Goal: Task Accomplishment & Management: Manage account settings

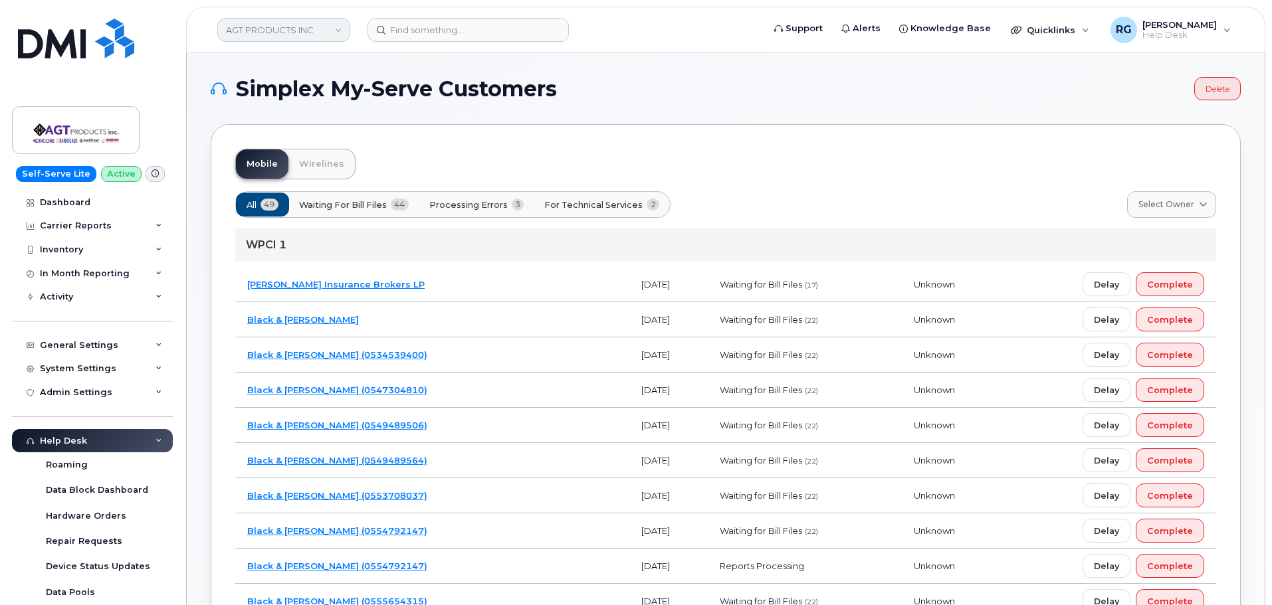
click at [316, 31] on link "AGT PRODUCTS INC" at bounding box center [283, 30] width 133 height 24
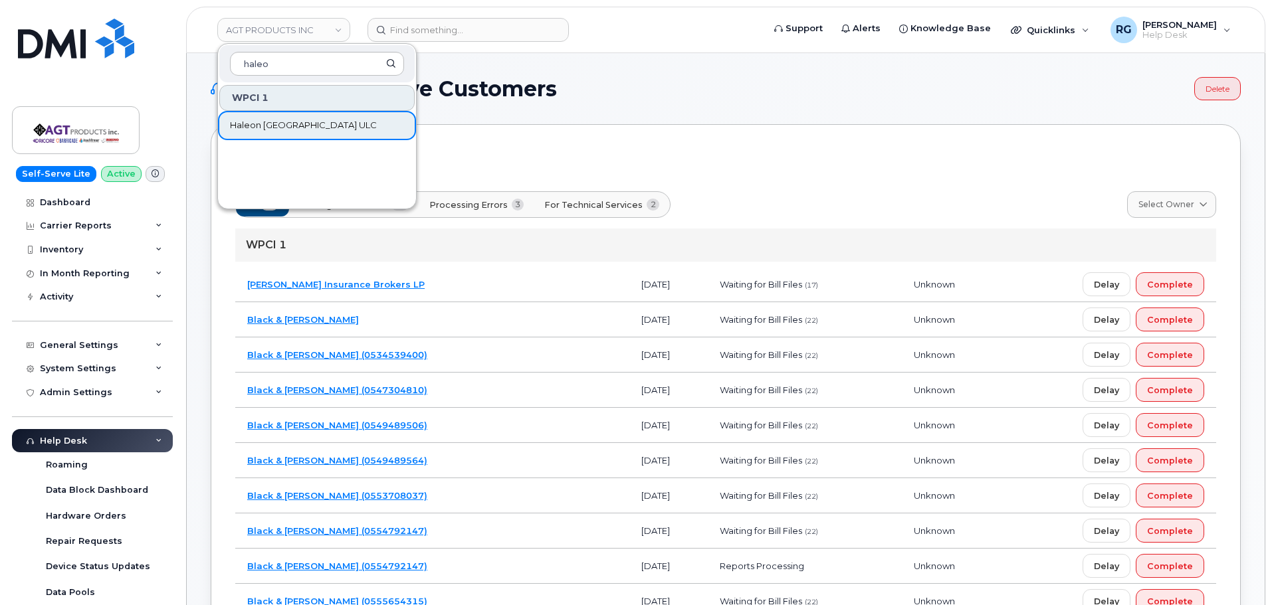
type input "haleo"
click at [255, 120] on span "Haleon [GEOGRAPHIC_DATA] ULC" at bounding box center [303, 125] width 147 height 13
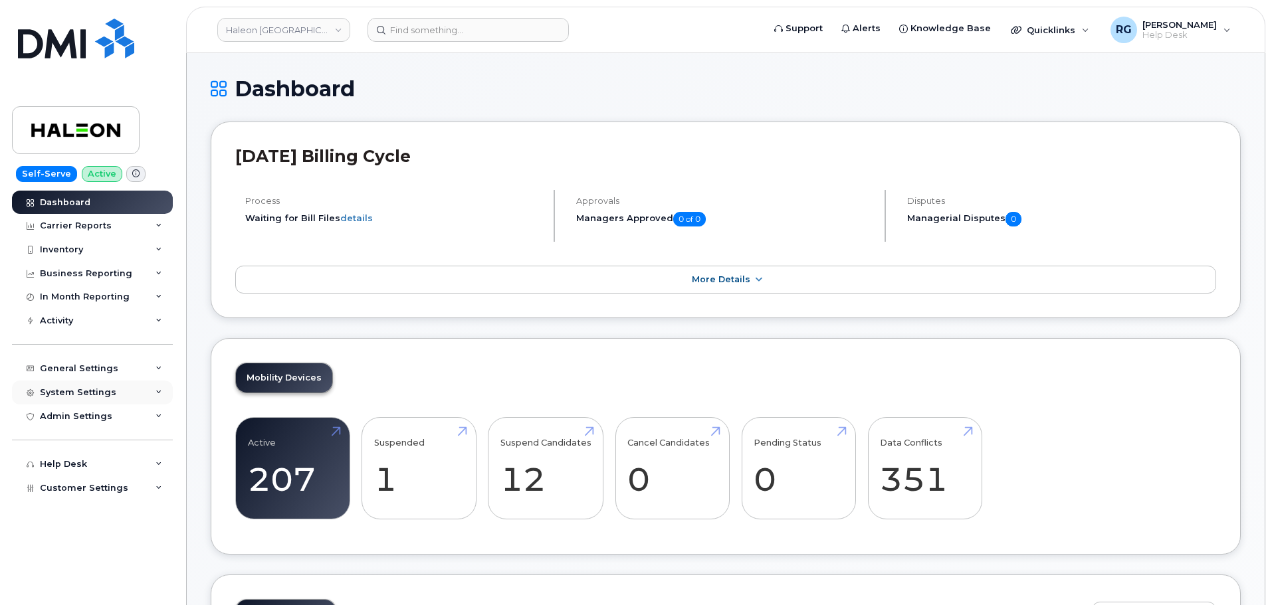
click at [77, 383] on div "System Settings" at bounding box center [92, 393] width 161 height 24
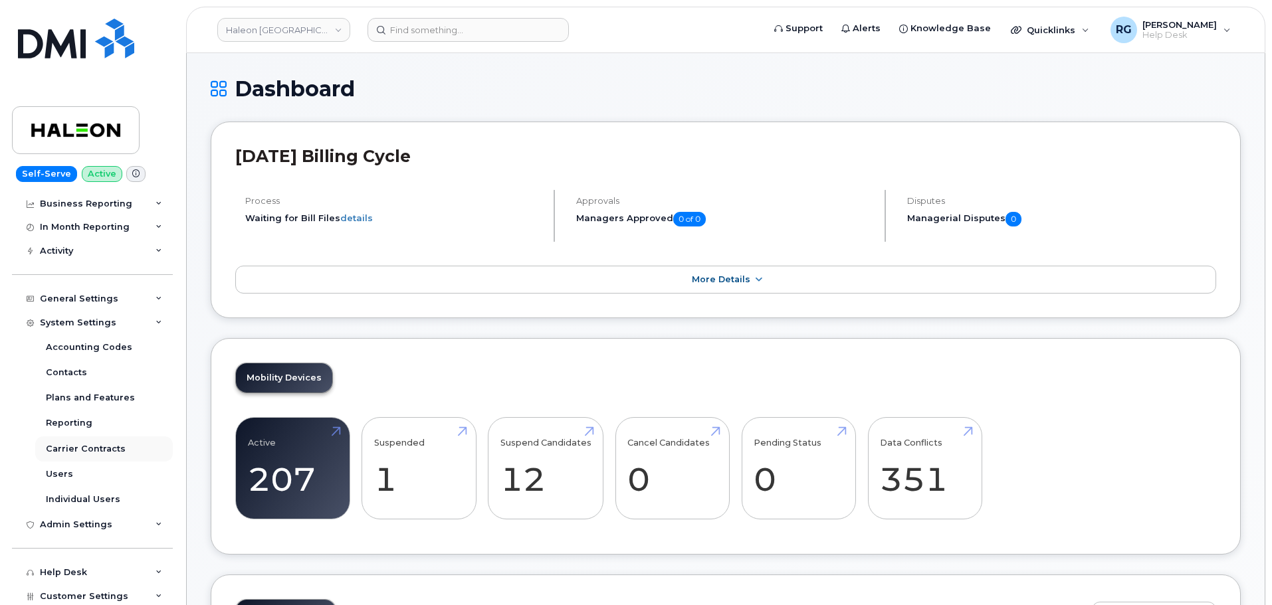
scroll to position [72, 0]
click at [75, 469] on link "Users" at bounding box center [104, 472] width 138 height 25
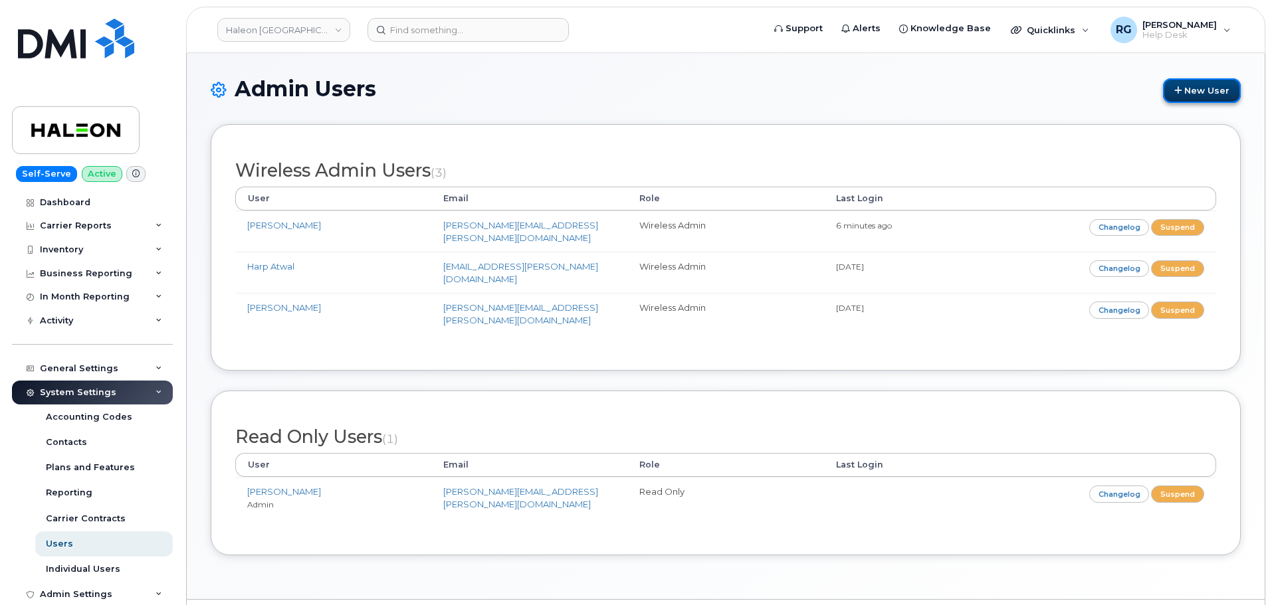
click at [1188, 95] on link "New User" at bounding box center [1202, 90] width 78 height 25
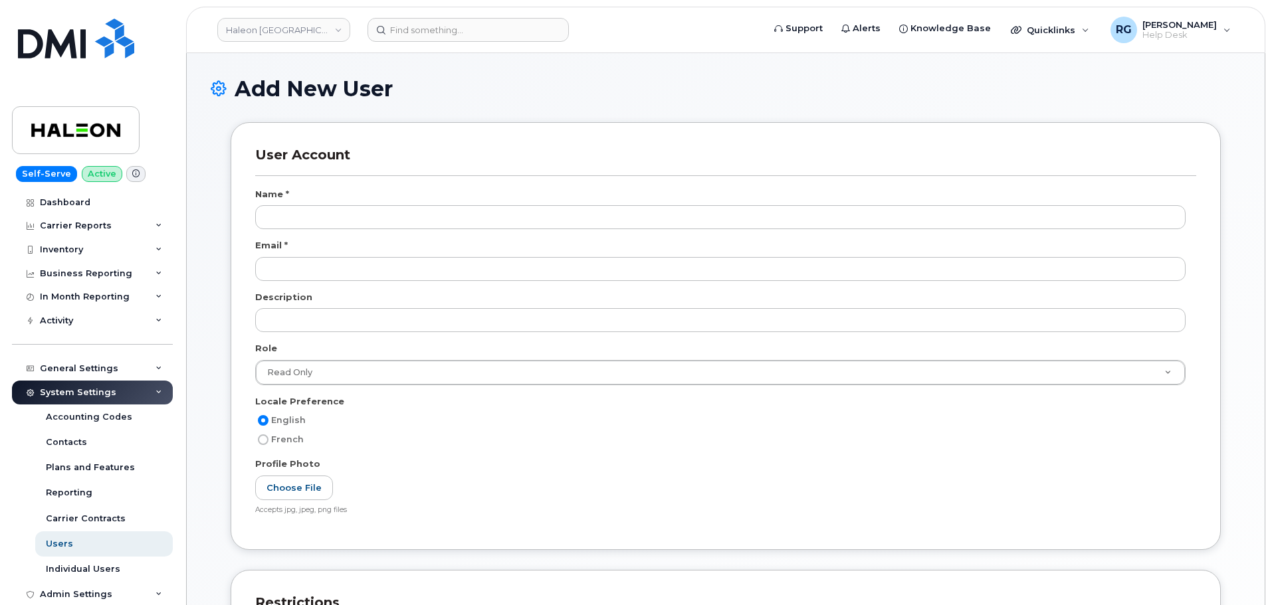
scroll to position [465, 0]
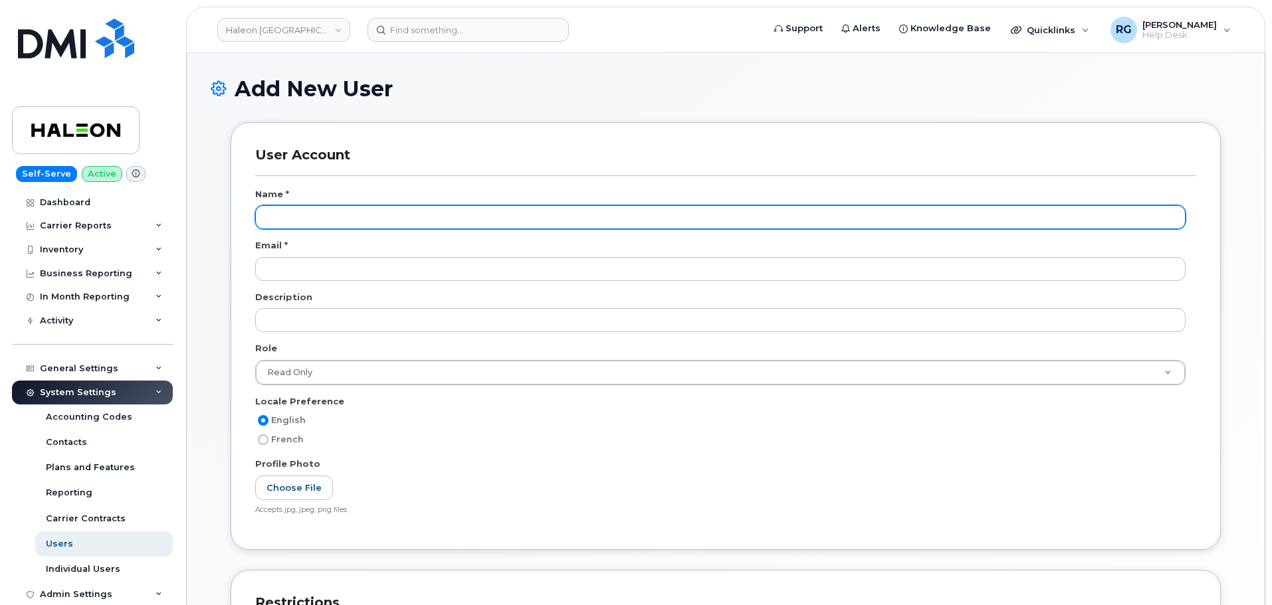
click at [306, 217] on input "text" at bounding box center [720, 217] width 930 height 24
drag, startPoint x: 343, startPoint y: 213, endPoint x: 476, endPoint y: 214, distance: 132.2
click at [476, 214] on input "Natasha August <natasha.x.august@haleon.com>" at bounding box center [720, 217] width 930 height 24
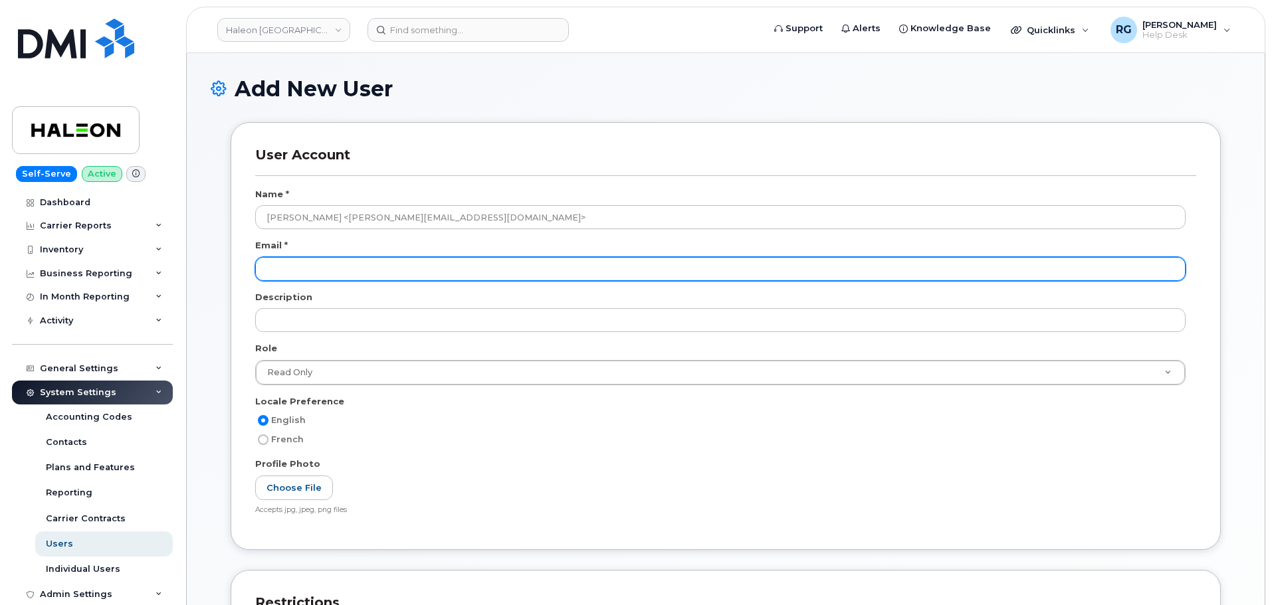
type input "Natasha August <natasha.x.august@haleon.com>"
click at [292, 269] on input "email" at bounding box center [720, 269] width 930 height 24
paste input "[PERSON_NAME][EMAIL_ADDRESS][DOMAIN_NAME]"
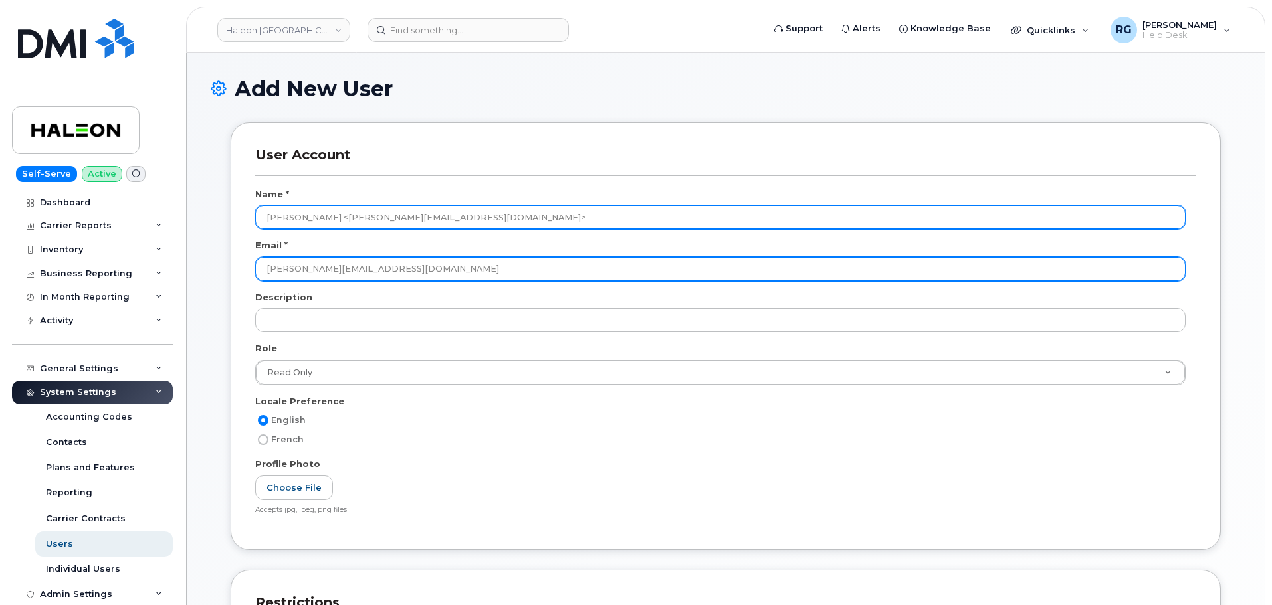
type input "[PERSON_NAME][EMAIL_ADDRESS][DOMAIN_NAME]"
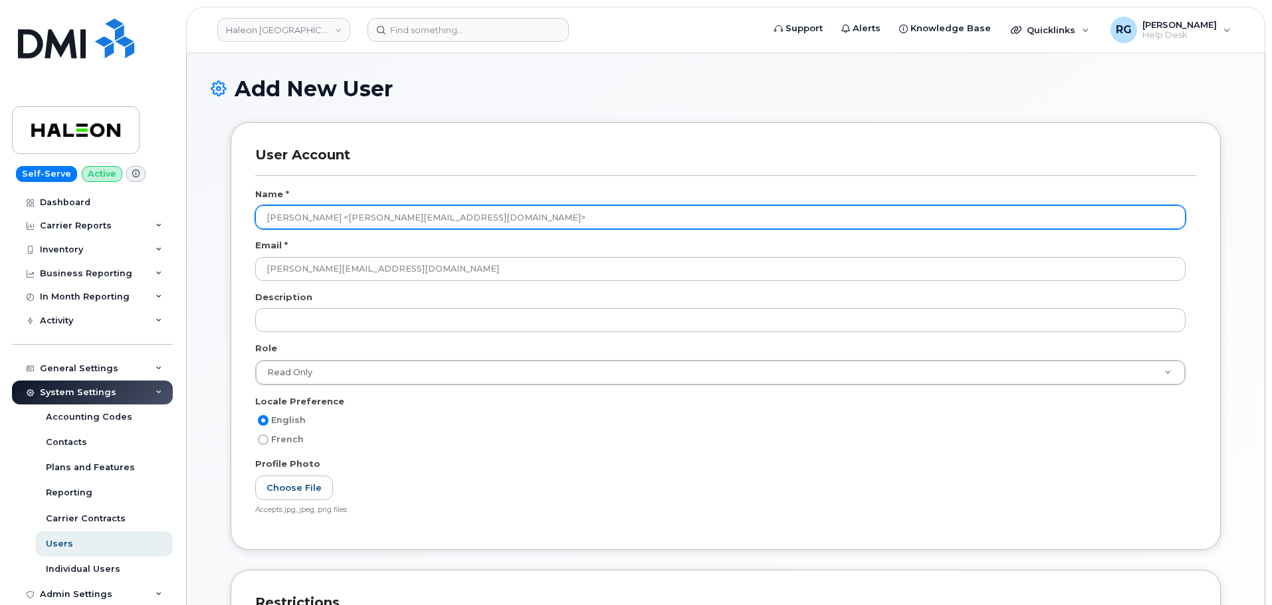
drag, startPoint x: 339, startPoint y: 219, endPoint x: 755, endPoint y: 225, distance: 415.2
click at [758, 225] on input "Natasha August <natasha.x.august@haleon.com>" at bounding box center [720, 217] width 930 height 24
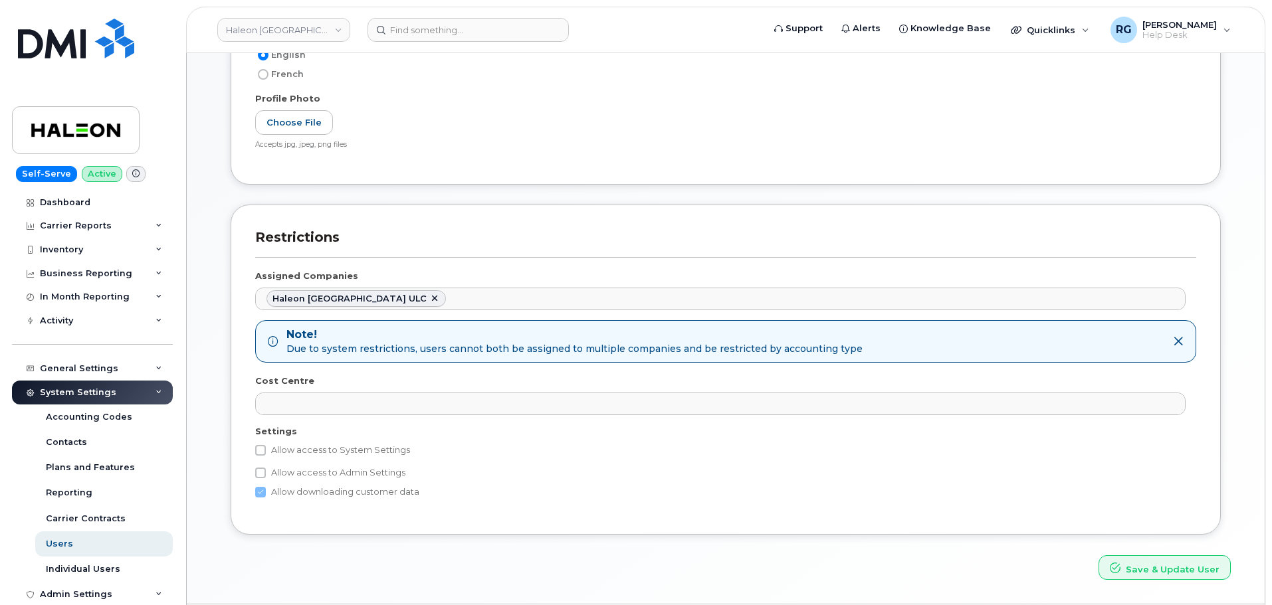
scroll to position [407, 0]
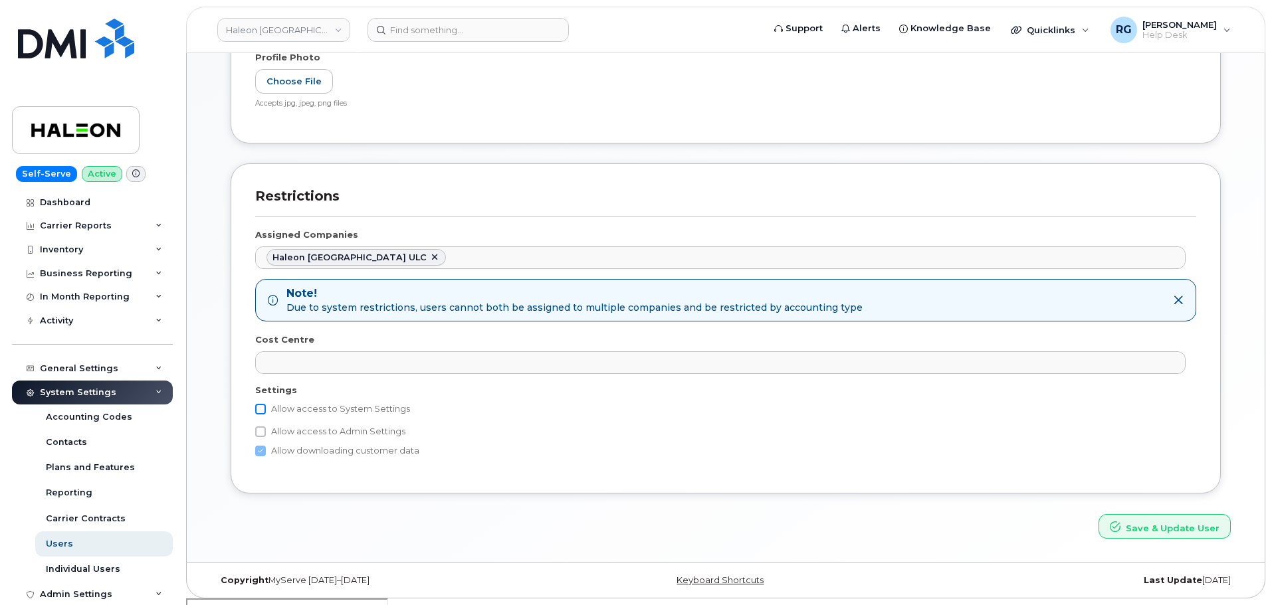
type input "[PERSON_NAME]"
click at [262, 404] on input "Allow access to System Settings" at bounding box center [260, 409] width 11 height 11
checkbox input "true"
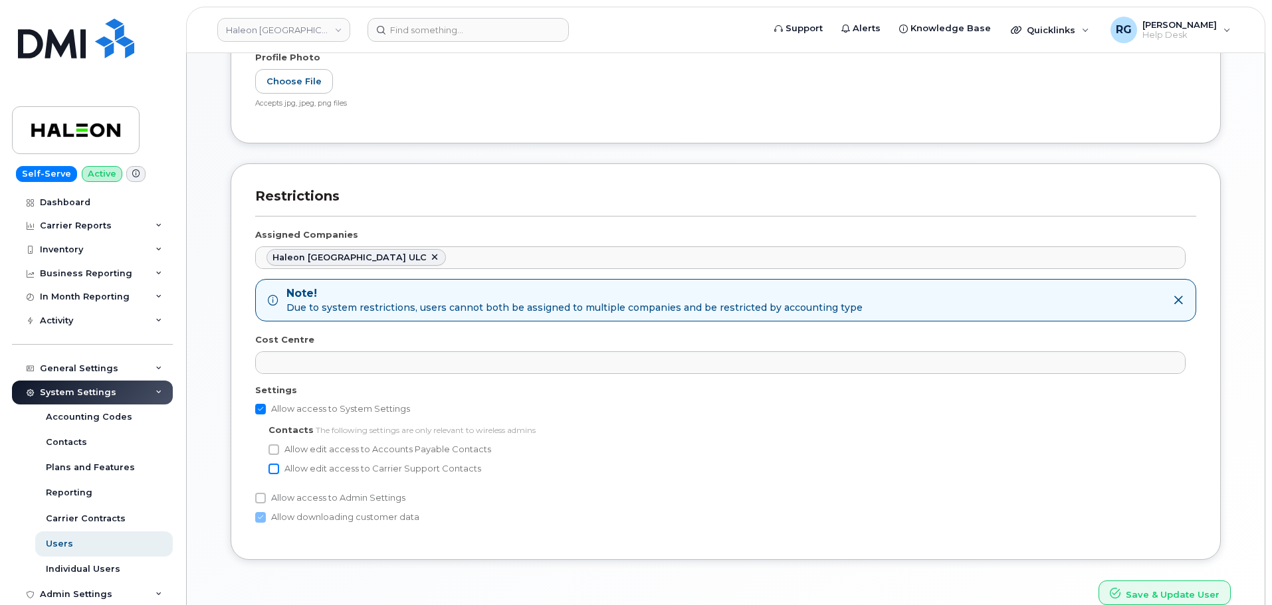
drag, startPoint x: 272, startPoint y: 448, endPoint x: 274, endPoint y: 468, distance: 20.1
click at [272, 448] on input "Allow edit access to Accounts Payable Contacts" at bounding box center [273, 449] width 11 height 11
checkbox input "true"
click at [274, 468] on input "Allow edit access to Carrier Support Contacts" at bounding box center [273, 469] width 11 height 11
checkbox input "true"
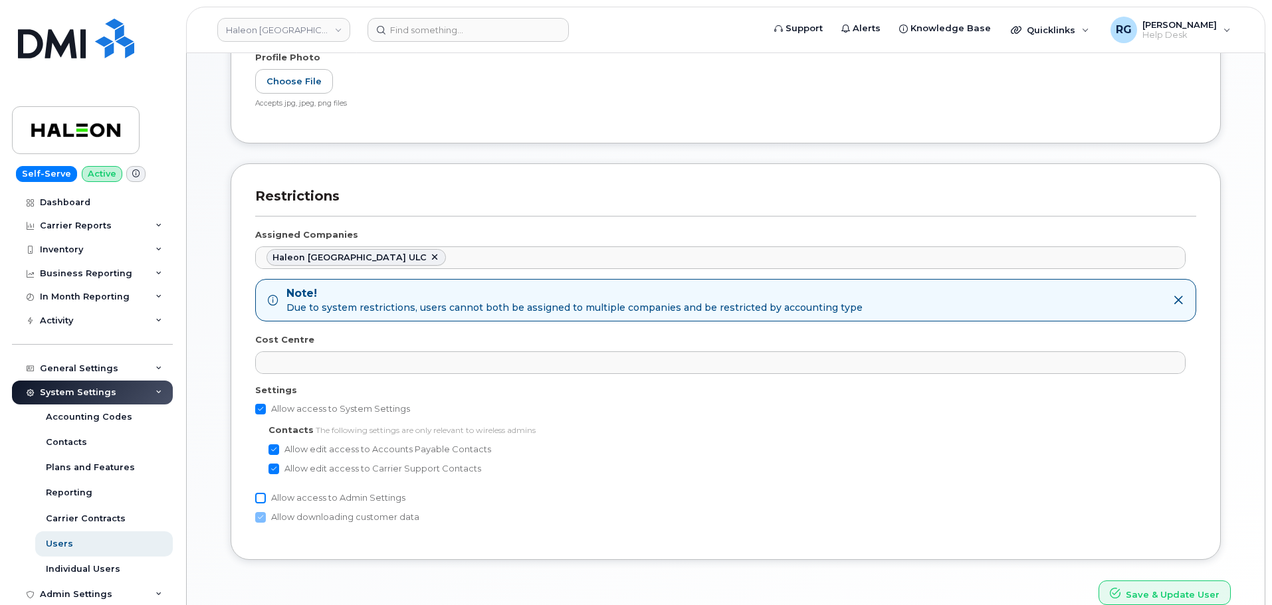
click at [260, 500] on input "Allow access to Admin Settings" at bounding box center [260, 498] width 11 height 11
checkbox input "true"
click at [1157, 593] on button "Save & Update User" at bounding box center [1164, 593] width 132 height 25
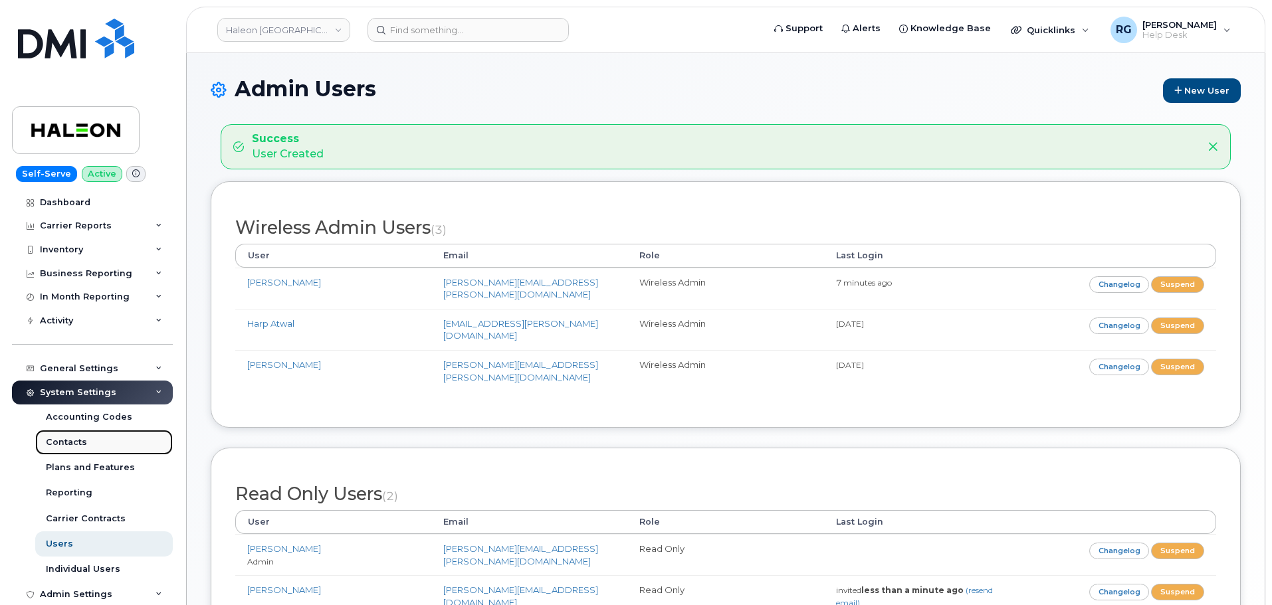
click at [75, 446] on div "Contacts" at bounding box center [66, 442] width 41 height 12
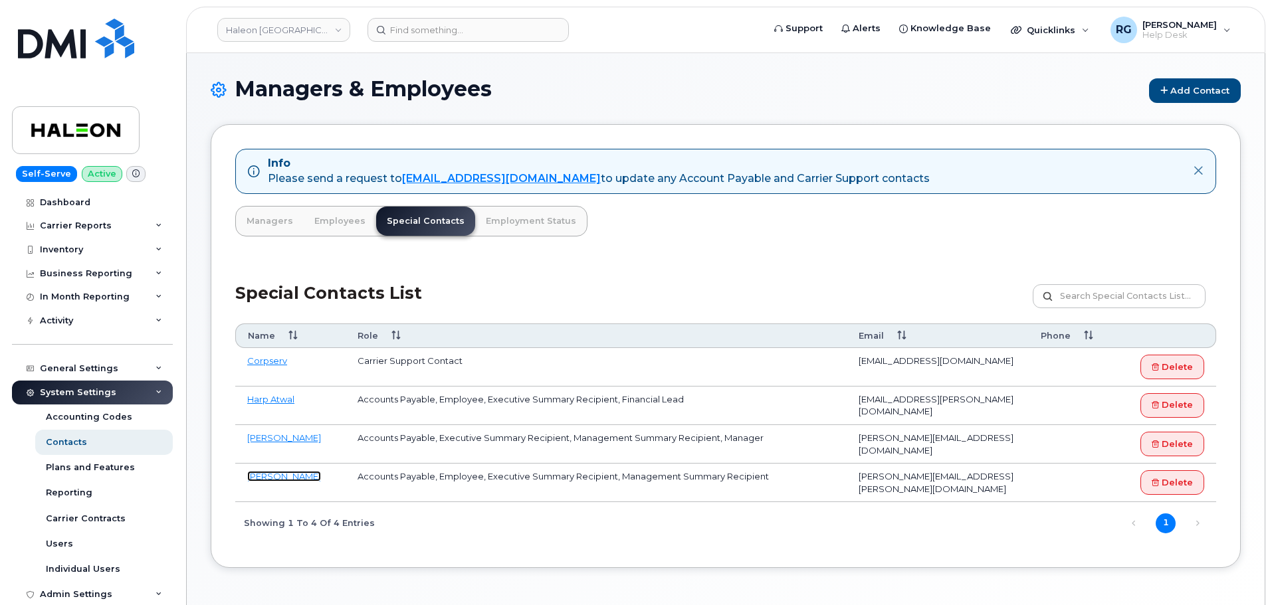
click at [290, 474] on link "Vanessa Furtado" at bounding box center [284, 476] width 74 height 11
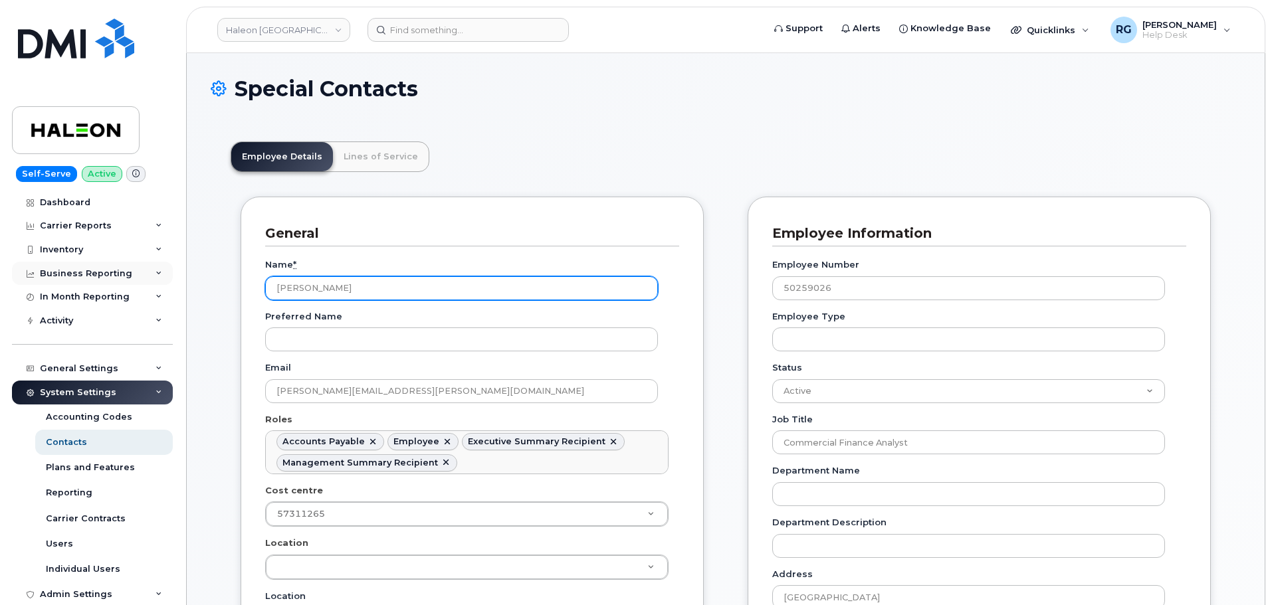
drag, startPoint x: 374, startPoint y: 293, endPoint x: 153, endPoint y: 278, distance: 221.0
paste input "Natasha August <natasha.x.august@haleon.com>"
drag, startPoint x: 486, startPoint y: 288, endPoint x: 355, endPoint y: 282, distance: 131.0
click at [355, 282] on input "Natasha August <natasha.x.august@haleon.com>" at bounding box center [461, 288] width 393 height 24
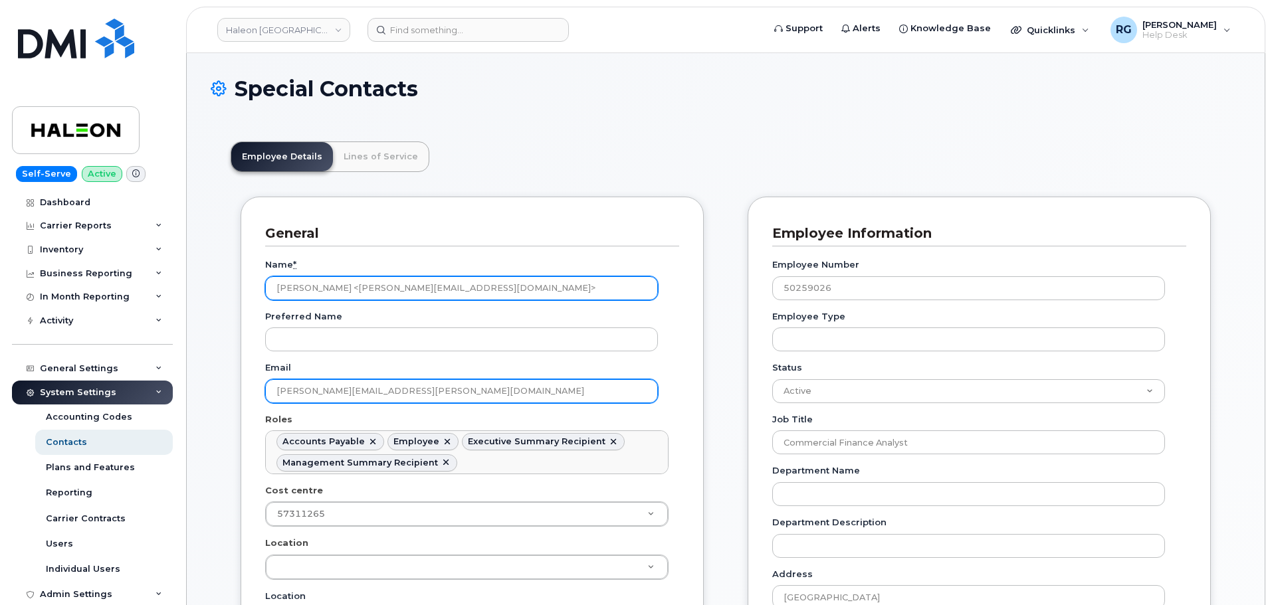
type input "Natasha August <natasha.x.august@haleon.com>"
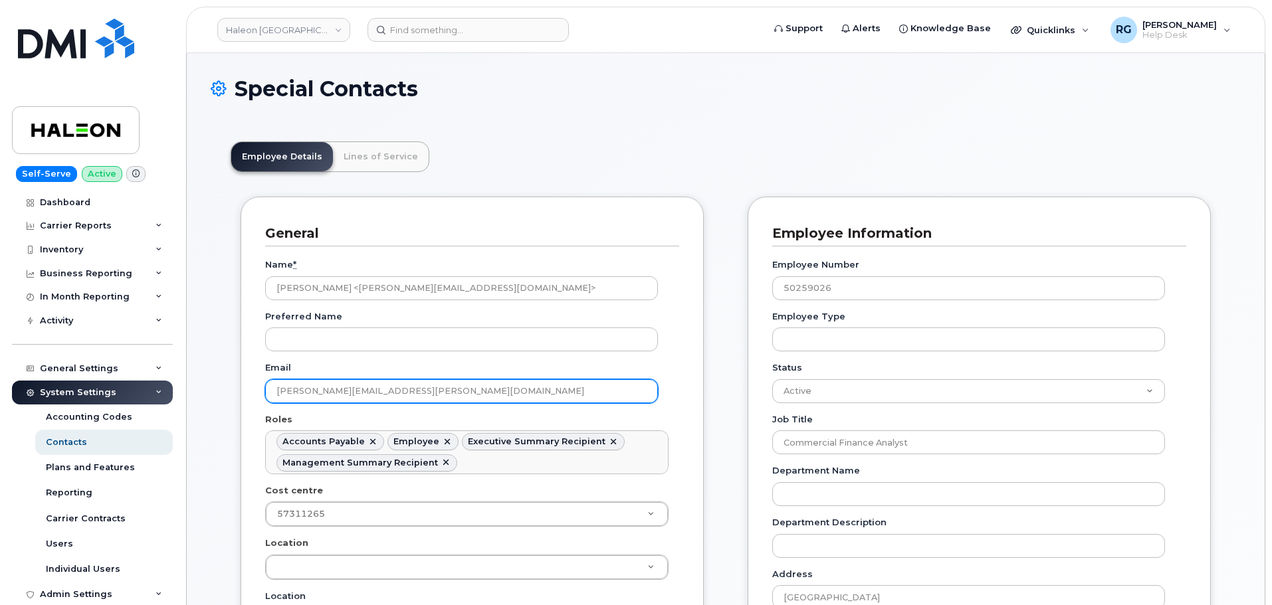
drag, startPoint x: 426, startPoint y: 393, endPoint x: 209, endPoint y: 398, distance: 217.3
paste input "natasha.x.august"
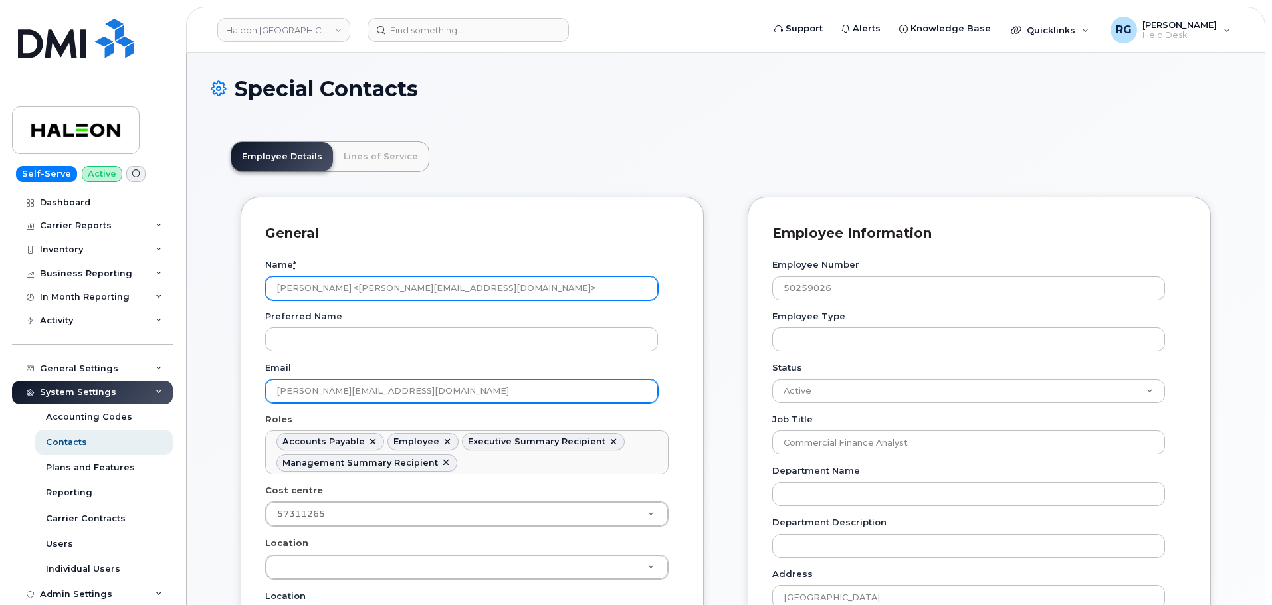
type input "[PERSON_NAME][EMAIL_ADDRESS][DOMAIN_NAME]"
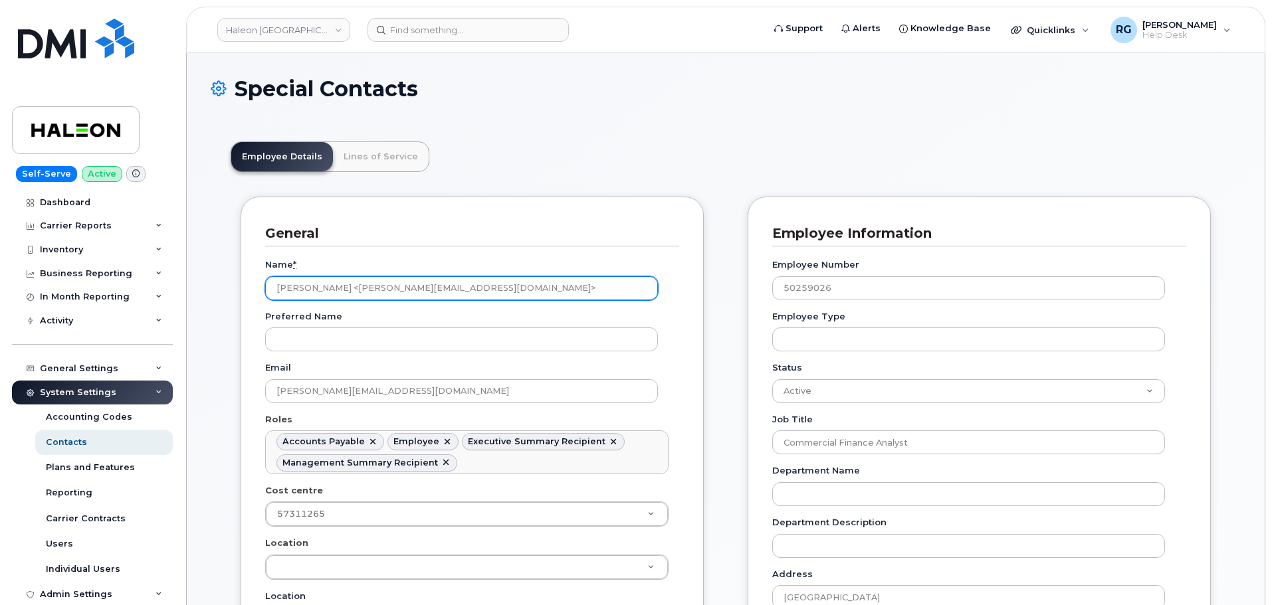
drag, startPoint x: 347, startPoint y: 289, endPoint x: 655, endPoint y: 290, distance: 308.2
click at [657, 290] on input "Natasha August <natasha.x.august@haleon.com>" at bounding box center [461, 288] width 393 height 24
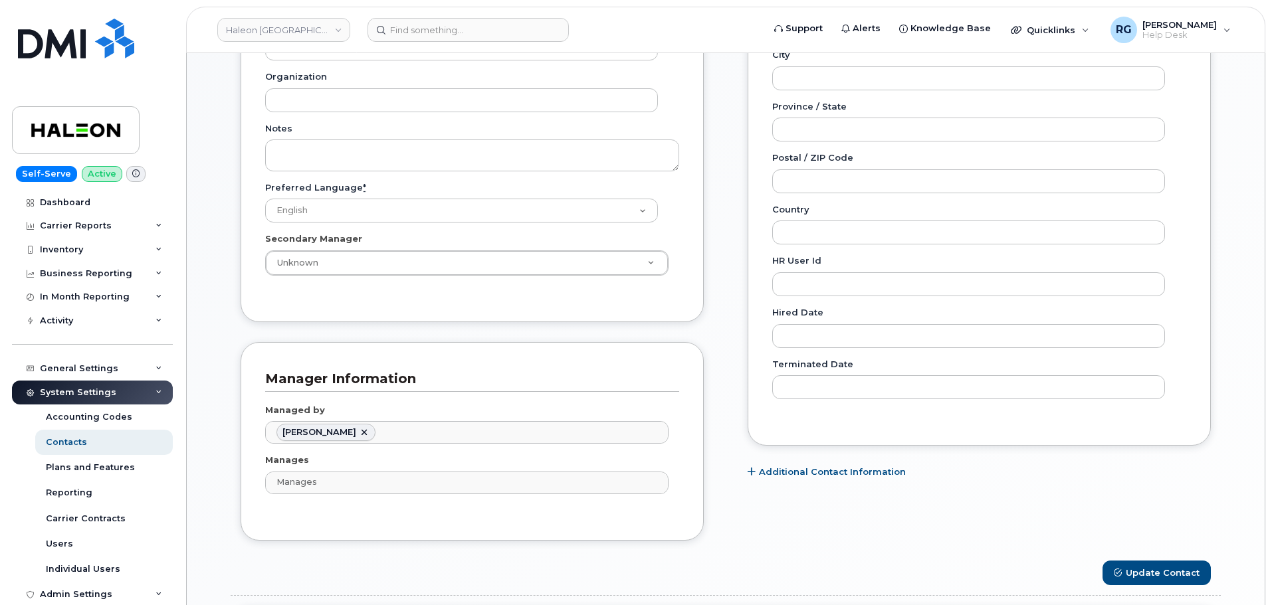
scroll to position [581, 0]
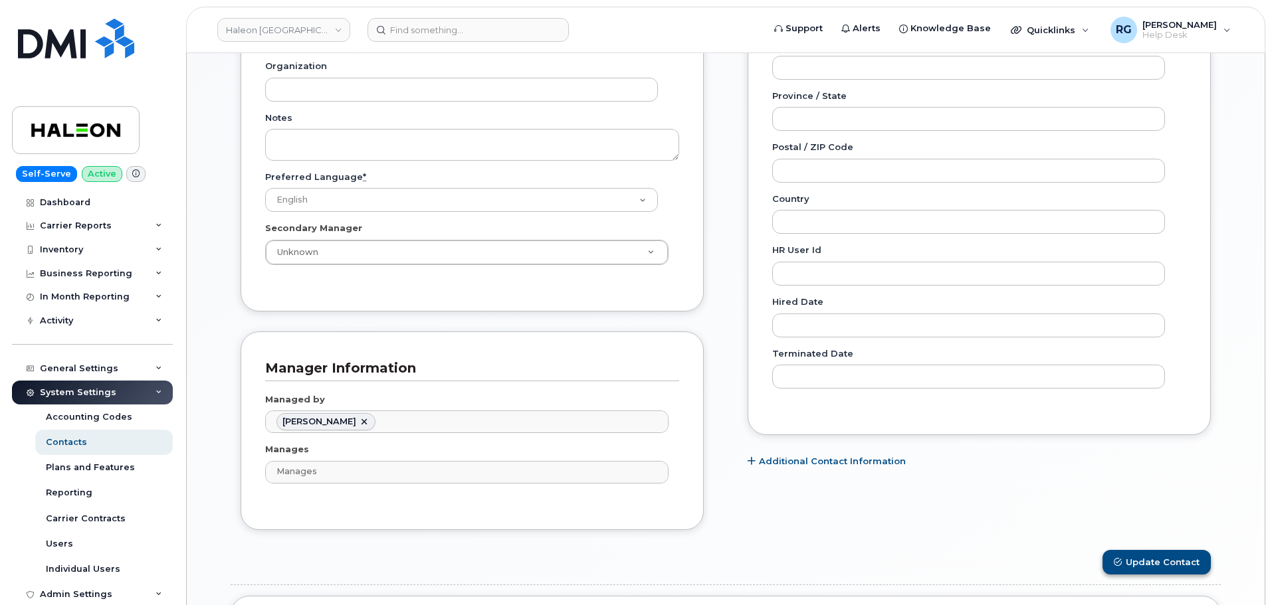
type input "[PERSON_NAME]"
click at [1147, 558] on button "Update Contact" at bounding box center [1156, 562] width 108 height 25
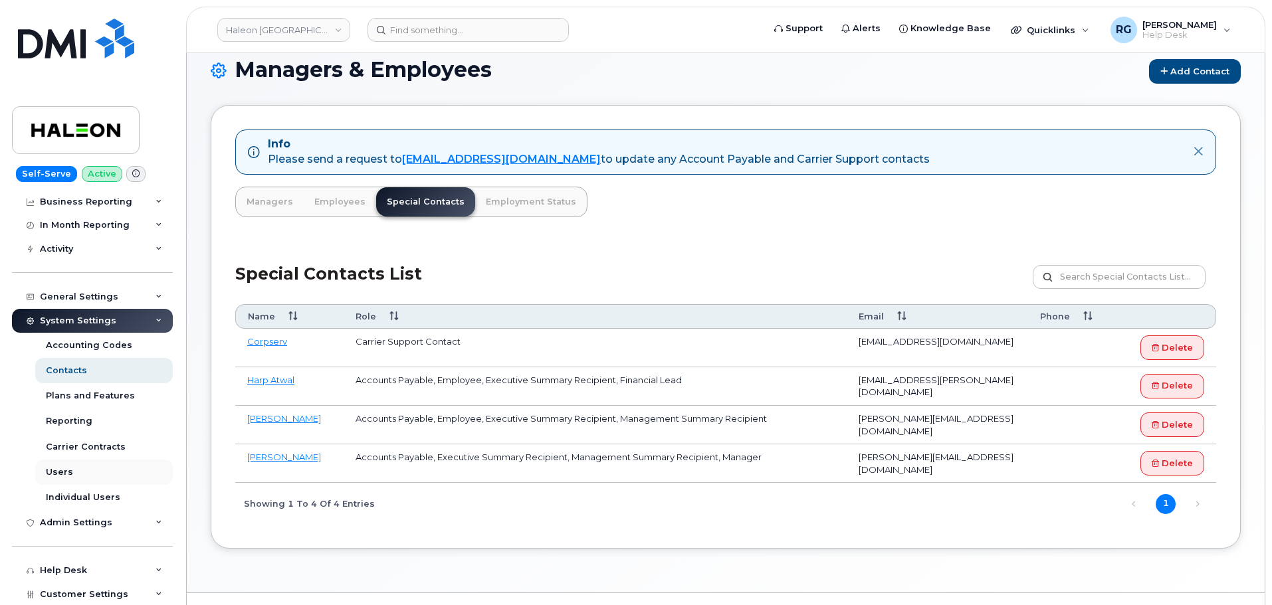
scroll to position [33, 0]
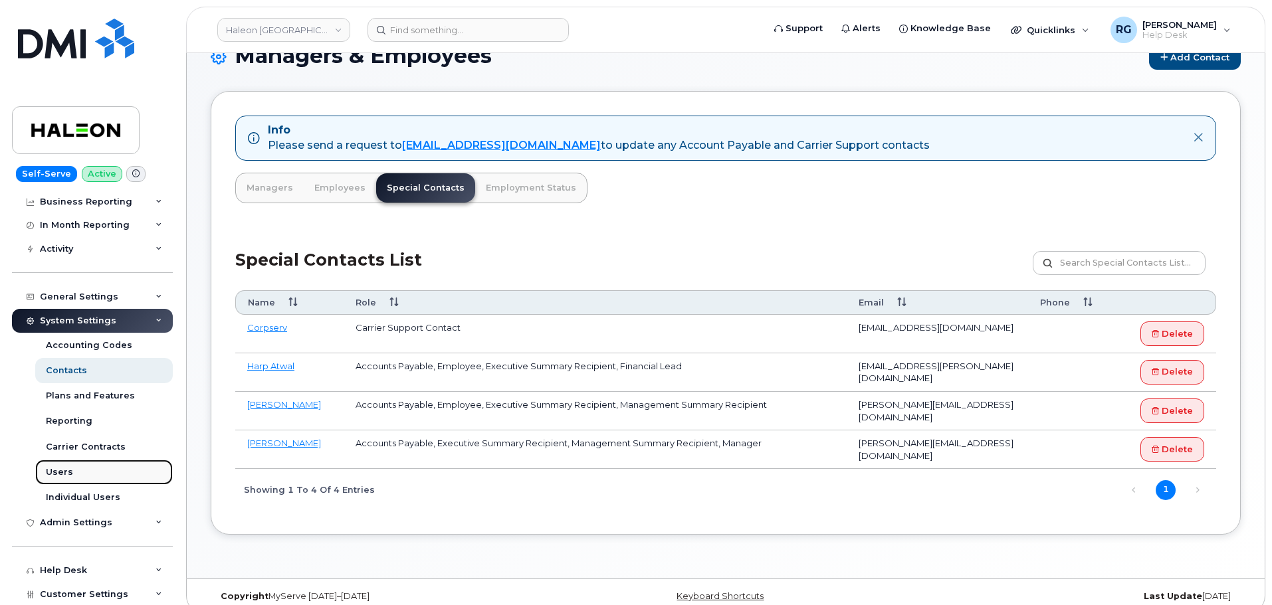
click at [79, 471] on link "Users" at bounding box center [104, 472] width 138 height 25
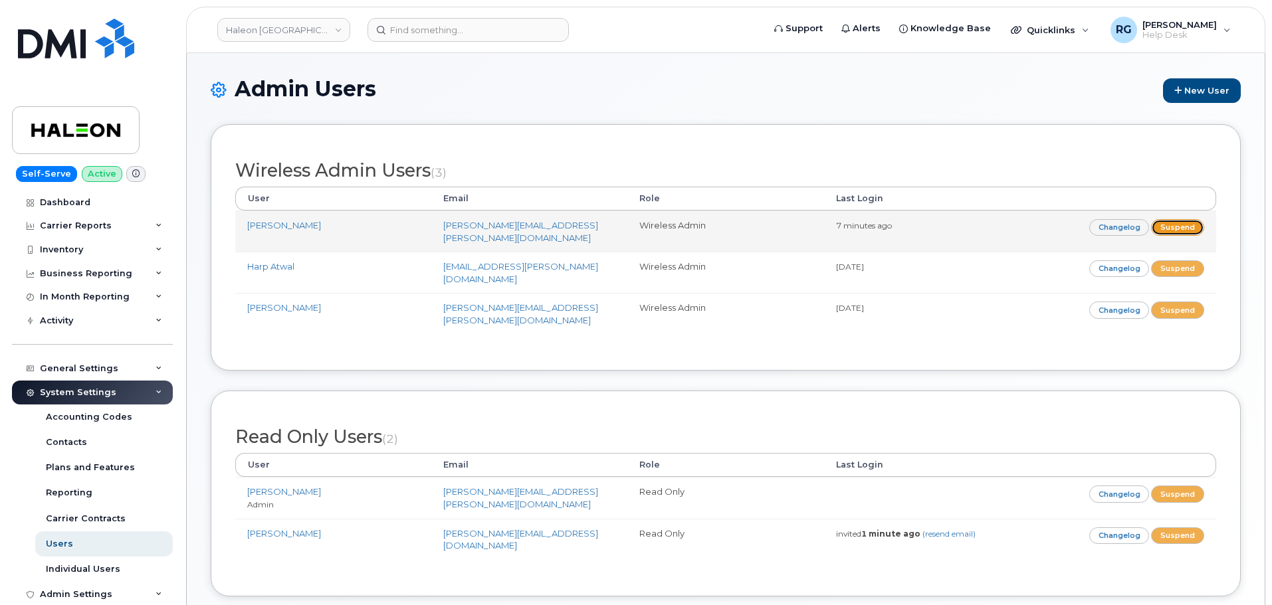
click at [1169, 230] on link "Suspend" at bounding box center [1177, 227] width 53 height 17
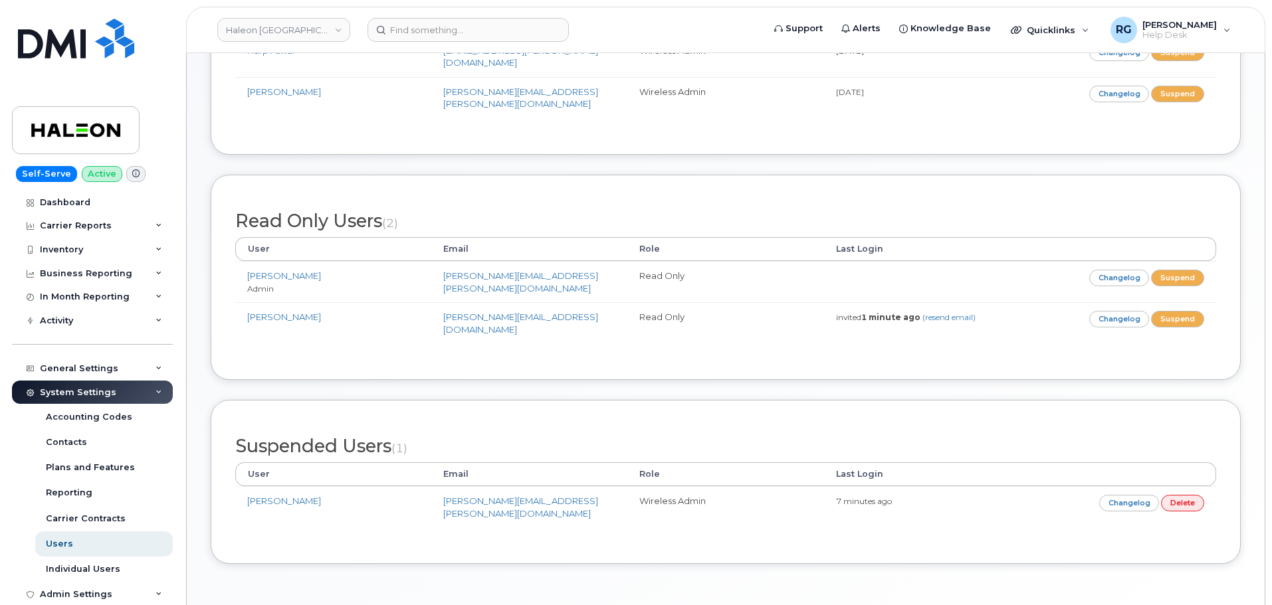
scroll to position [246, 0]
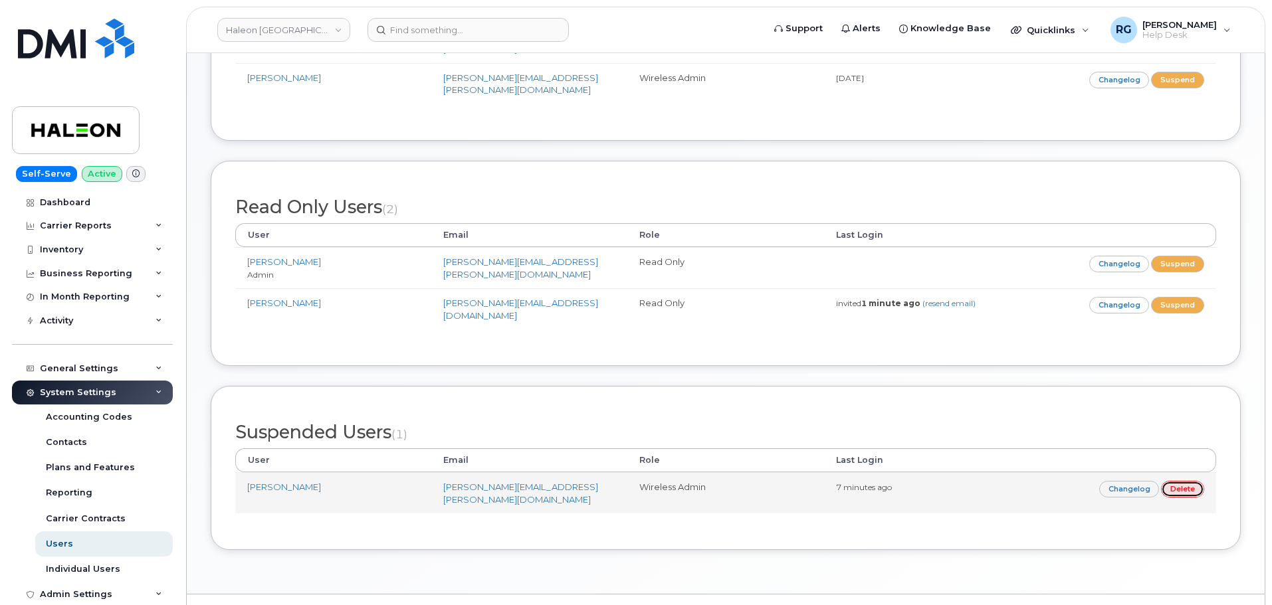
click at [1180, 481] on link "Delete" at bounding box center [1182, 489] width 43 height 17
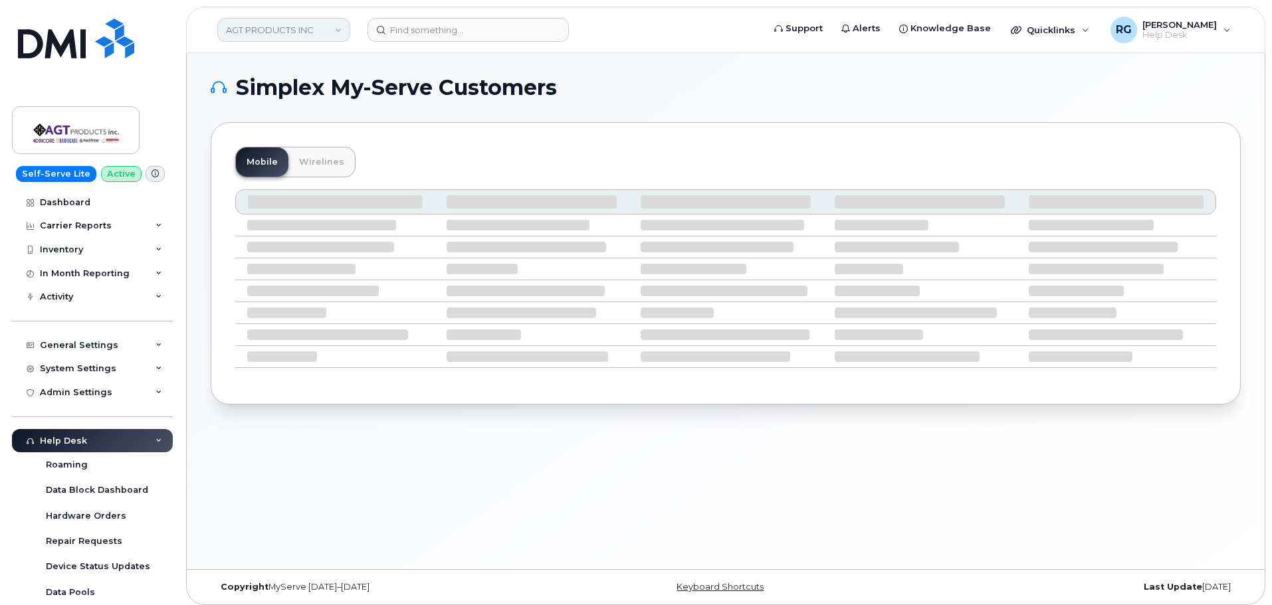
click at [253, 33] on link "AGT PRODUCTS INC" at bounding box center [283, 30] width 133 height 24
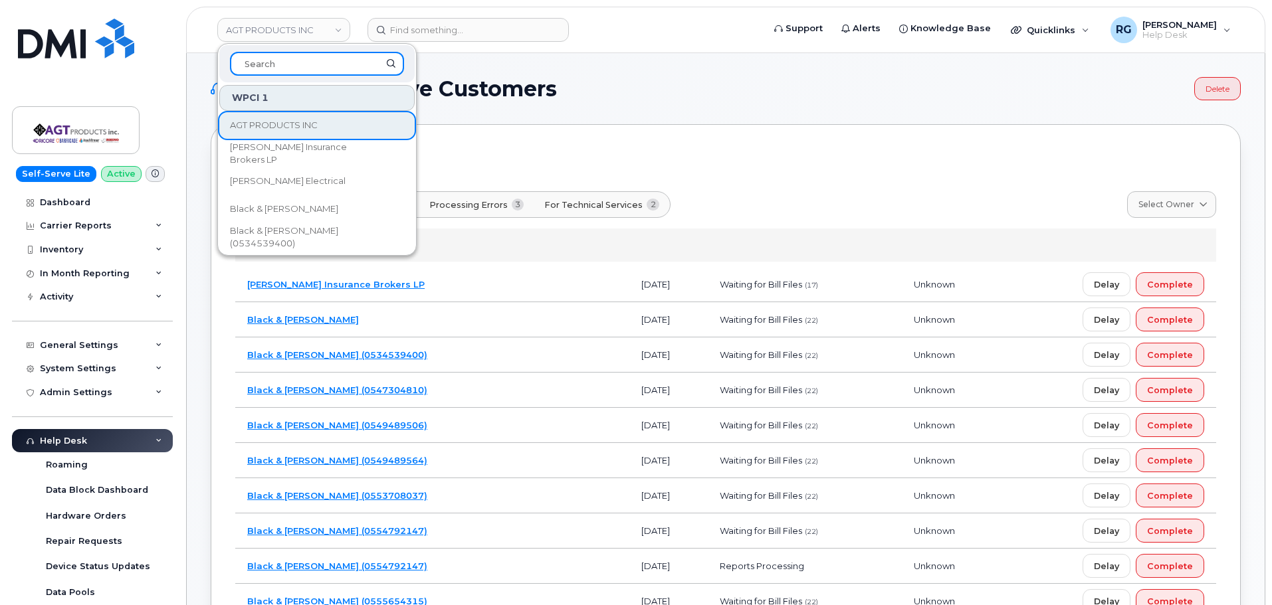
click at [268, 66] on input at bounding box center [317, 64] width 174 height 24
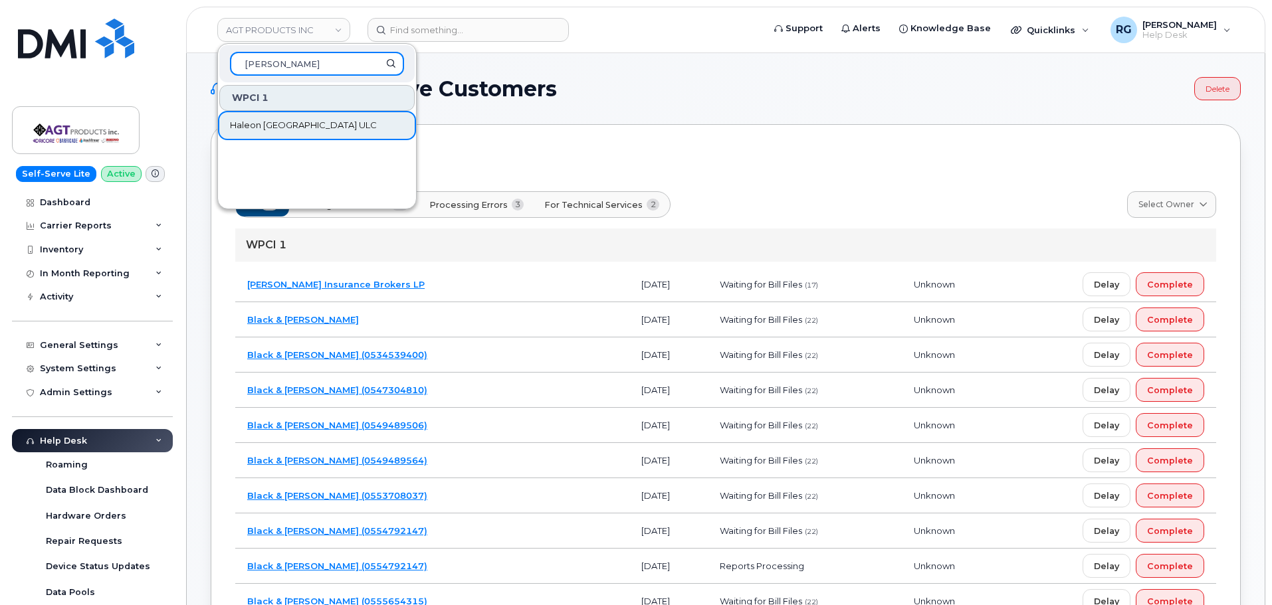
type input "hale"
drag, startPoint x: 307, startPoint y: 132, endPoint x: 299, endPoint y: 129, distance: 8.4
click at [306, 132] on span "Haleon [GEOGRAPHIC_DATA] ULC" at bounding box center [303, 125] width 147 height 13
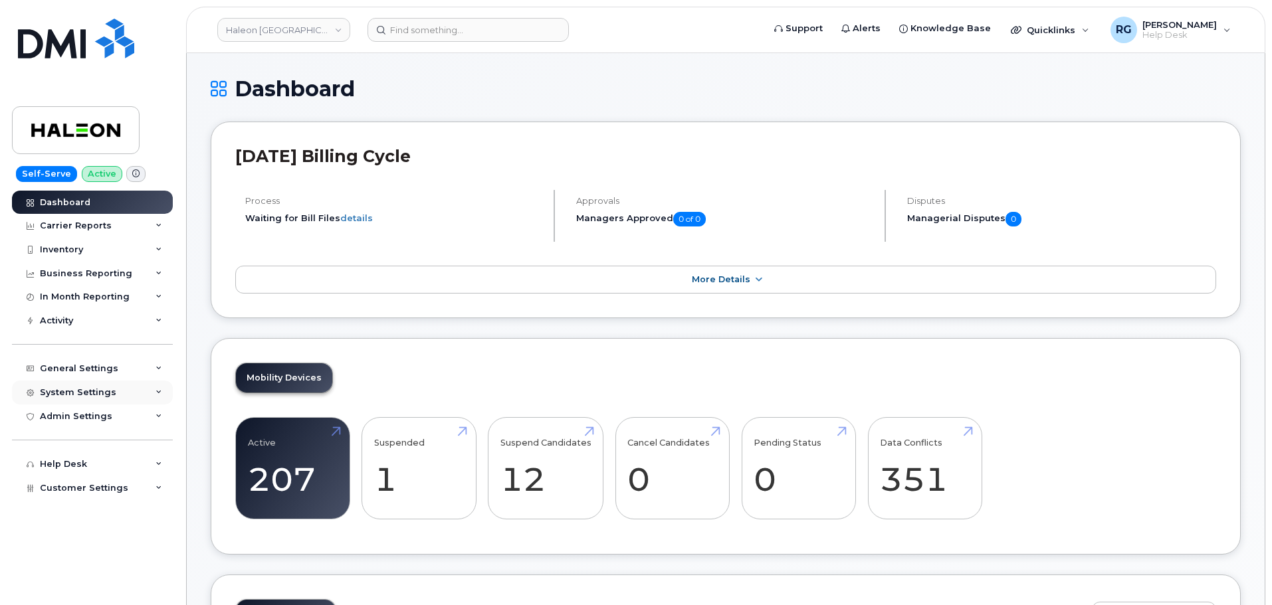
click at [88, 392] on div "System Settings" at bounding box center [78, 392] width 76 height 11
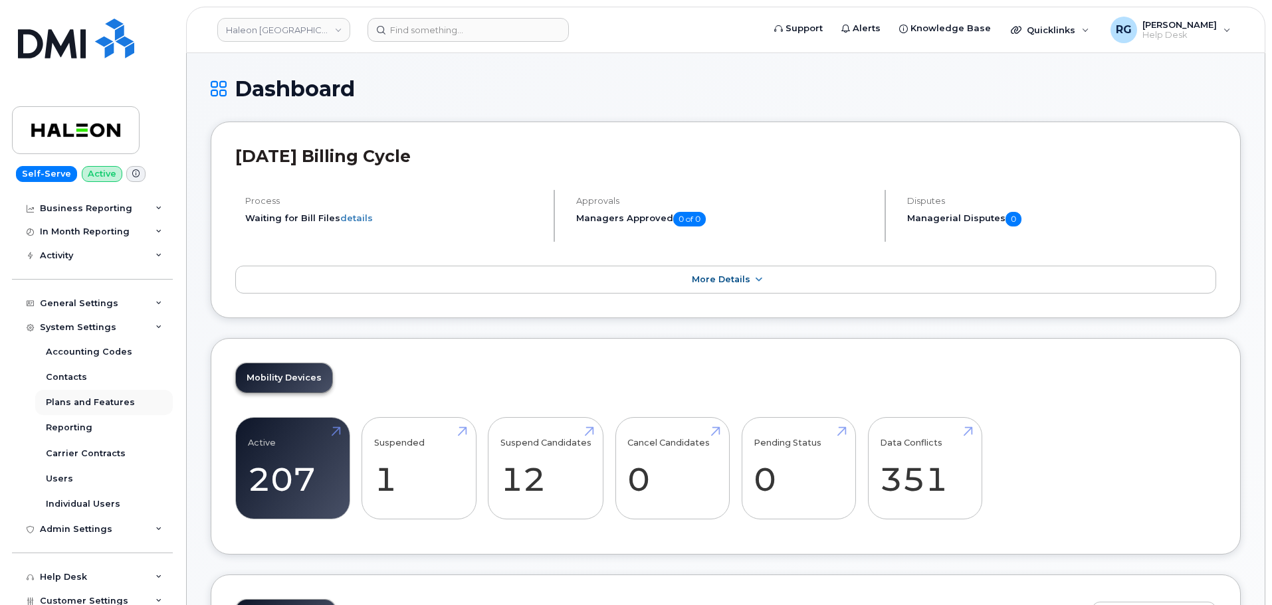
scroll to position [72, 0]
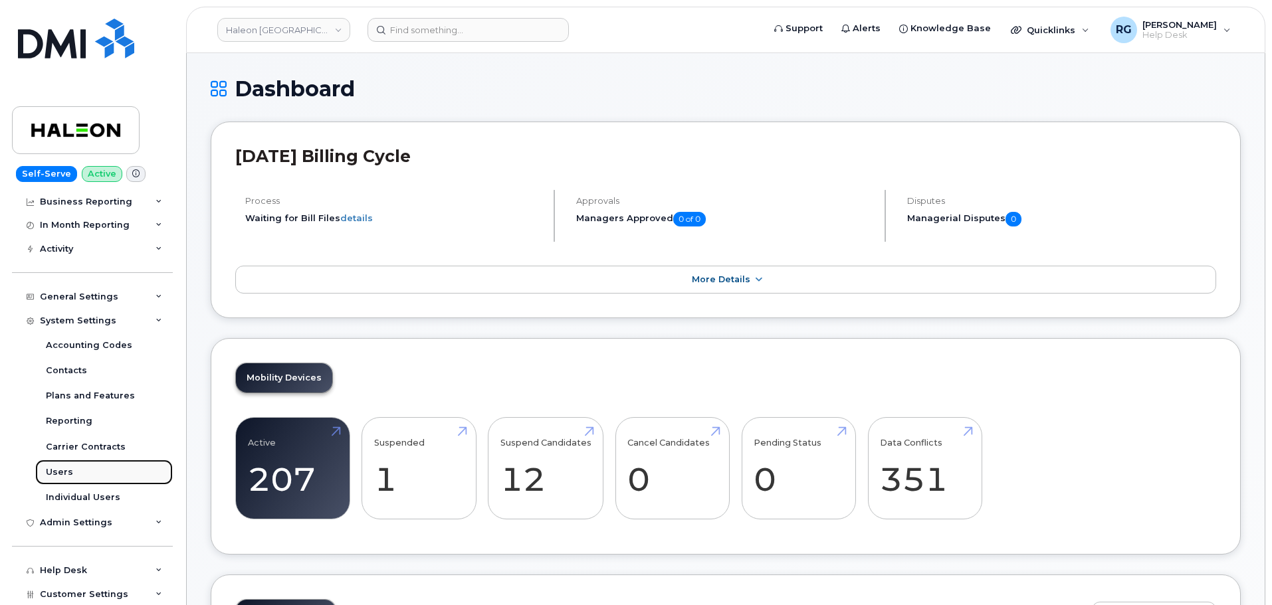
click at [75, 472] on link "Users" at bounding box center [104, 472] width 138 height 25
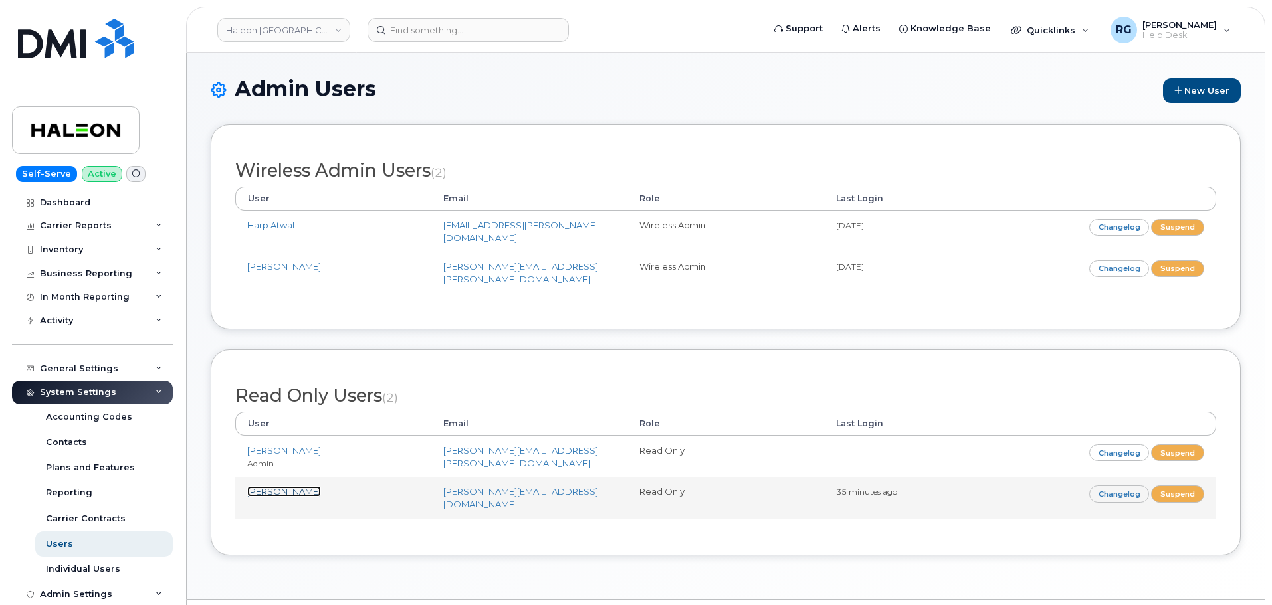
click at [288, 486] on link "[PERSON_NAME]" at bounding box center [284, 491] width 74 height 11
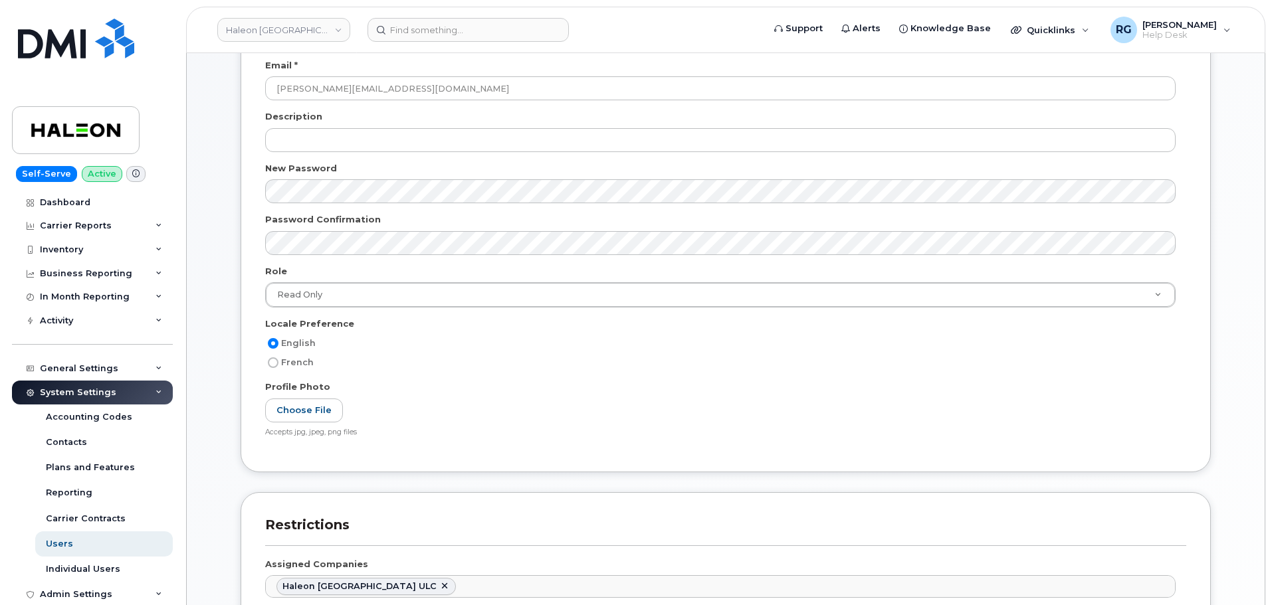
scroll to position [183, 0]
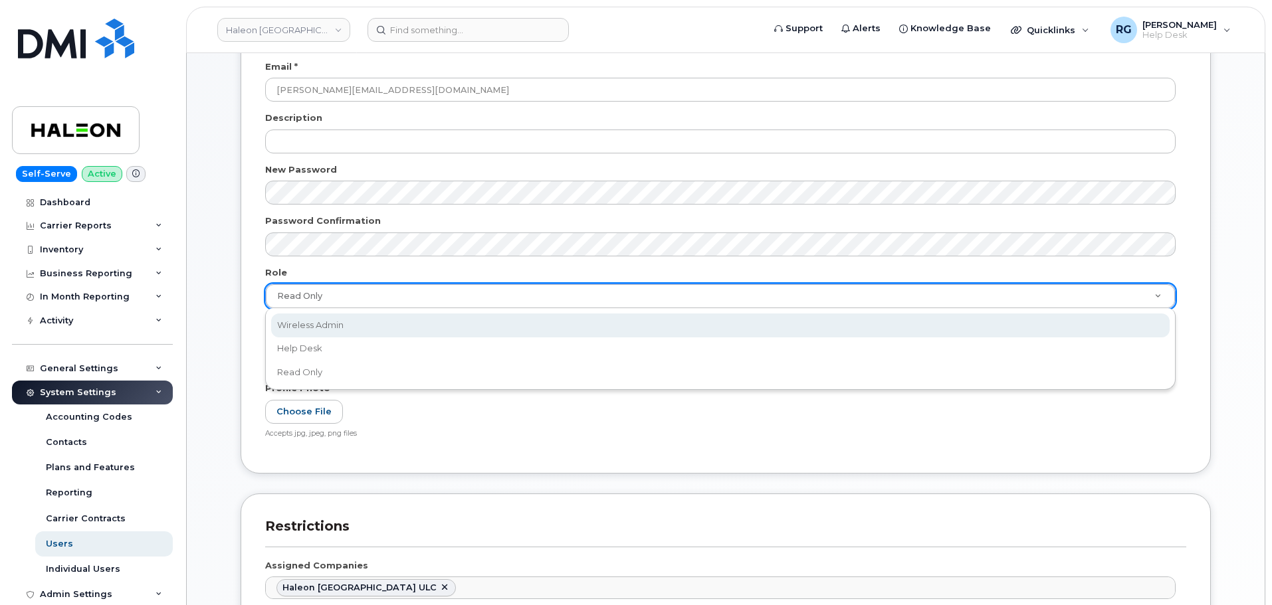
select select "wireless_admin"
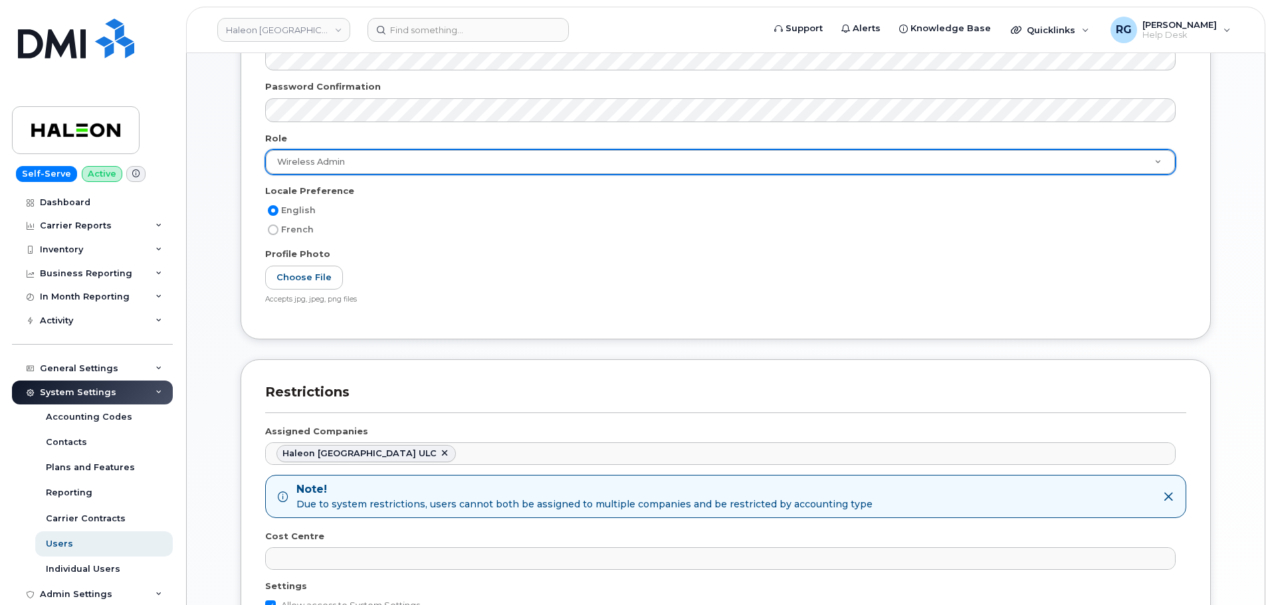
scroll to position [579, 0]
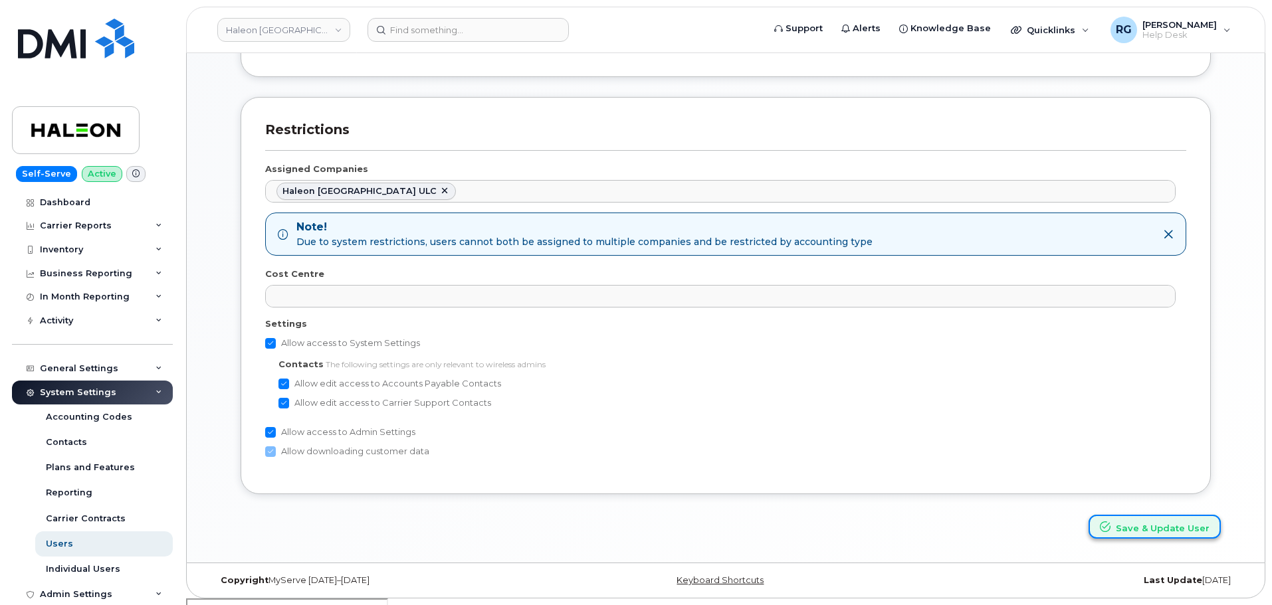
click at [1145, 527] on button "Save & Update User" at bounding box center [1154, 527] width 132 height 25
